Goal: Task Accomplishment & Management: Understand process/instructions

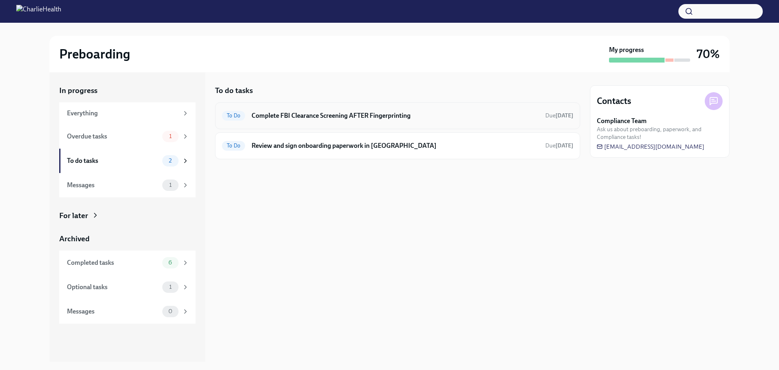
click at [353, 117] on h6 "Complete FBI Clearance Screening AFTER Fingerprinting" at bounding box center [395, 115] width 287 height 9
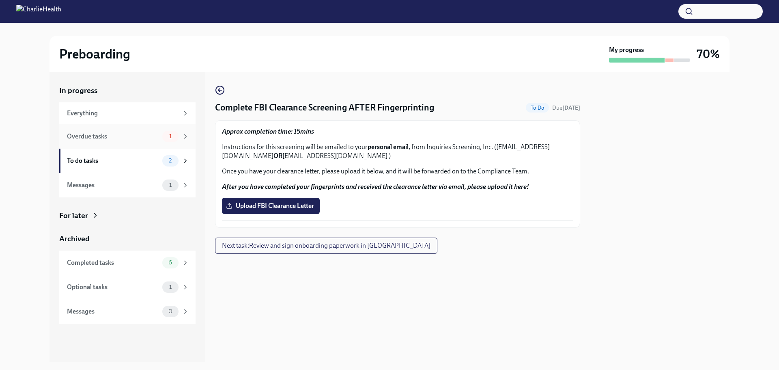
click at [102, 134] on div "Overdue tasks" at bounding box center [113, 136] width 92 height 9
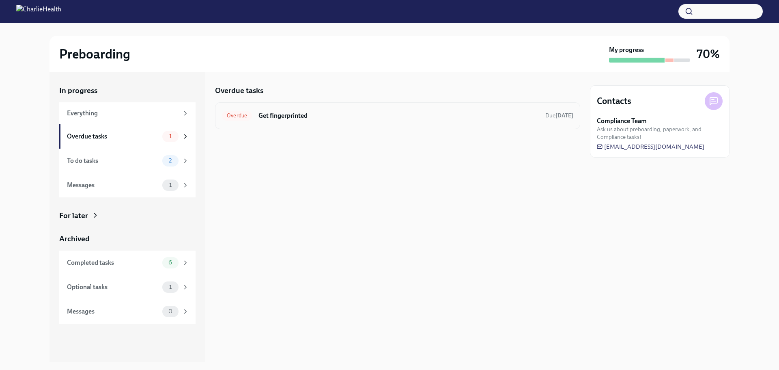
click at [287, 114] on h6 "Get fingerprinted" at bounding box center [398, 115] width 280 height 9
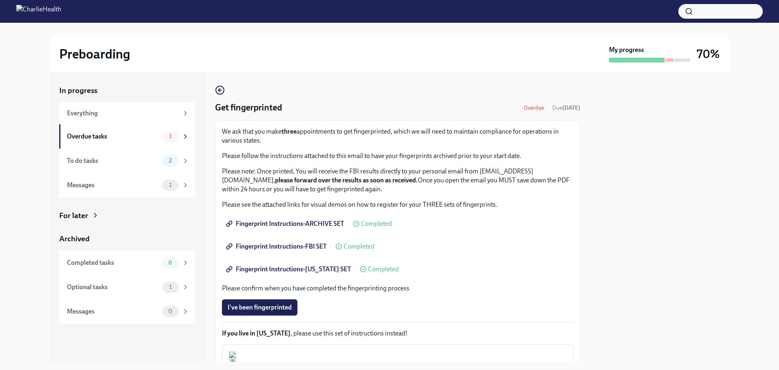
scroll to position [104, 0]
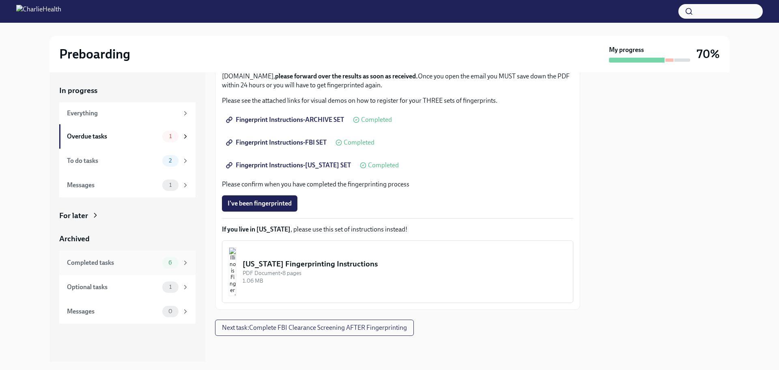
click at [118, 262] on div "Completed tasks" at bounding box center [113, 262] width 92 height 9
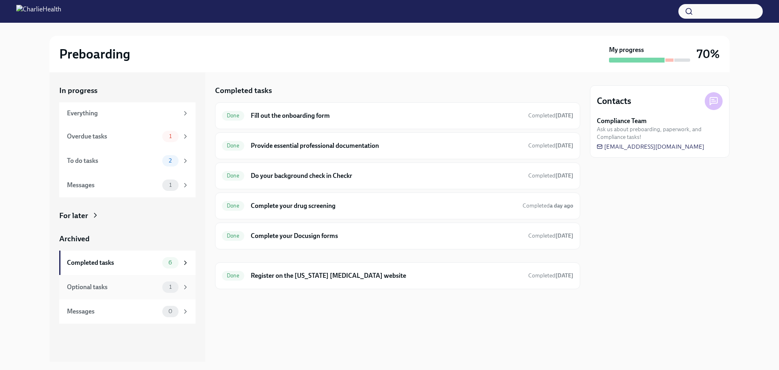
click at [97, 290] on div "Optional tasks" at bounding box center [113, 286] width 92 height 9
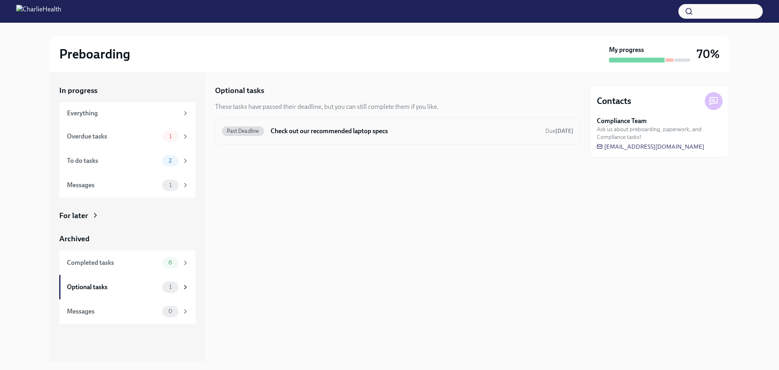
click at [342, 129] on h6 "Check out our recommended laptop specs" at bounding box center [405, 131] width 268 height 9
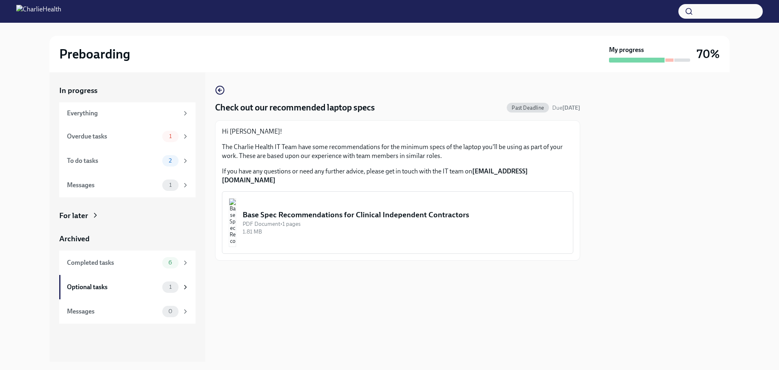
click at [329, 220] on div "PDF Document • 1 pages" at bounding box center [405, 224] width 324 height 8
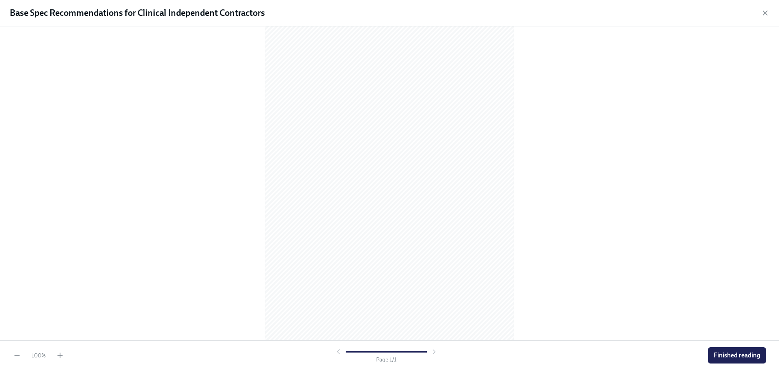
scroll to position [22, 0]
click at [747, 358] on span "Finished reading" at bounding box center [737, 355] width 47 height 8
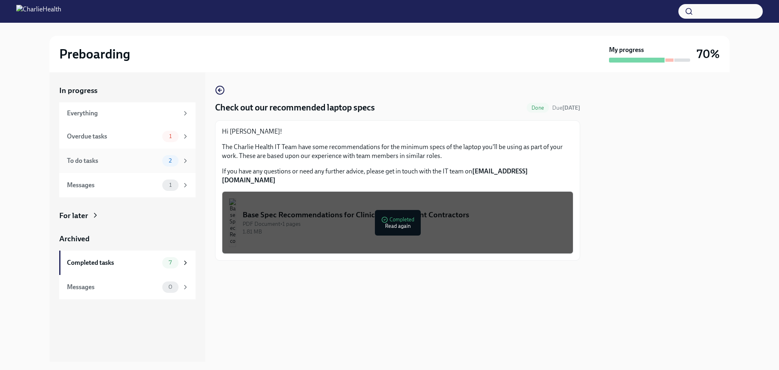
click at [93, 164] on div "To do tasks" at bounding box center [113, 160] width 92 height 9
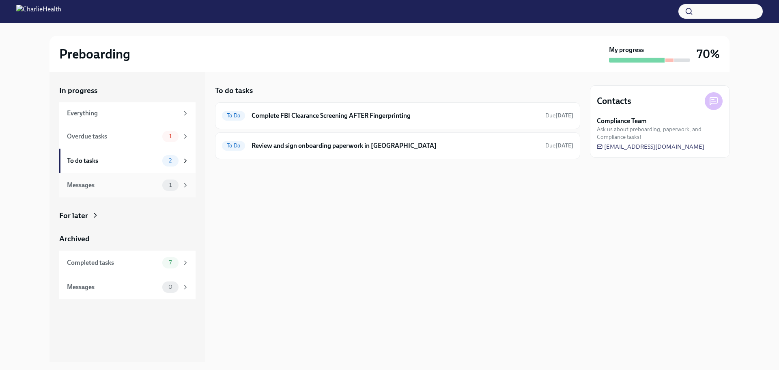
click at [95, 187] on div "Messages" at bounding box center [113, 185] width 92 height 9
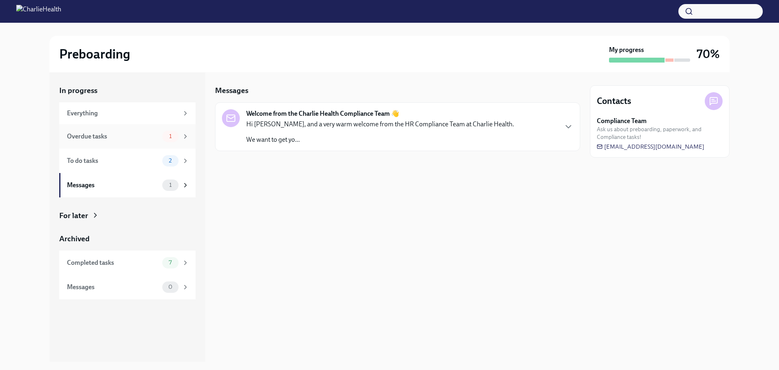
click at [99, 144] on div "Overdue tasks 1" at bounding box center [127, 136] width 136 height 24
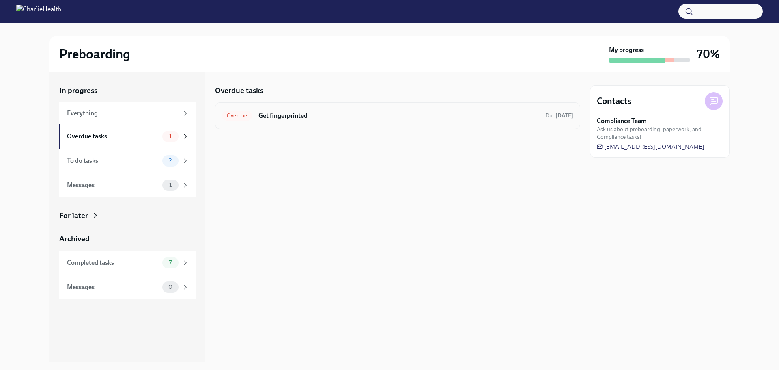
click at [314, 116] on h6 "Get fingerprinted" at bounding box center [398, 115] width 280 height 9
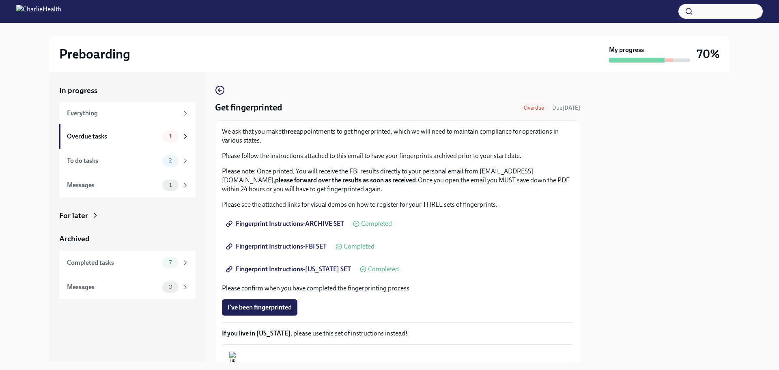
click at [311, 223] on span "Fingerprint Instructions-ARCHIVE SET" at bounding box center [286, 224] width 116 height 8
